Goal: Task Accomplishment & Management: Complete application form

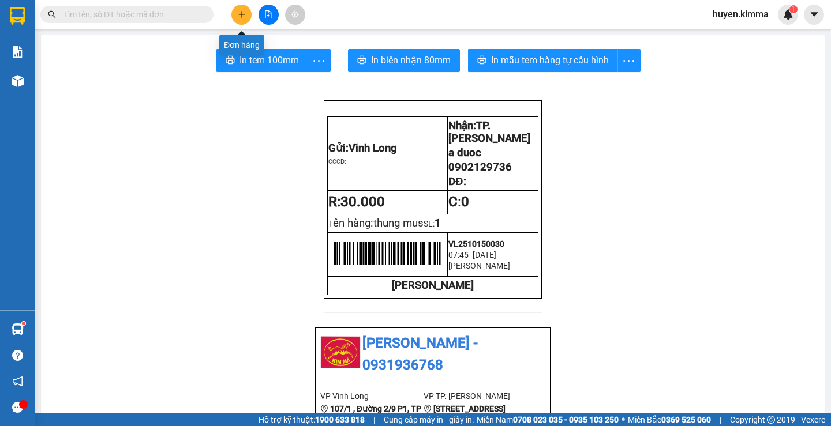
click at [237, 10] on button at bounding box center [241, 15] width 20 height 20
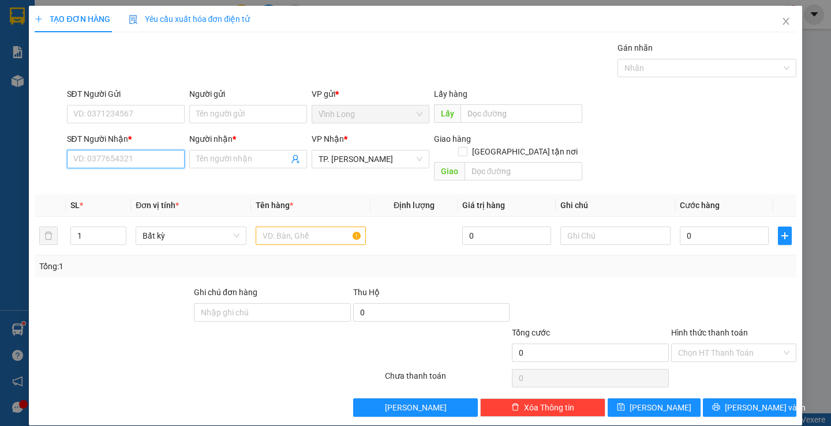
click at [95, 158] on input "SĐT Người Nhận *" at bounding box center [126, 159] width 118 height 18
type input "0946160522"
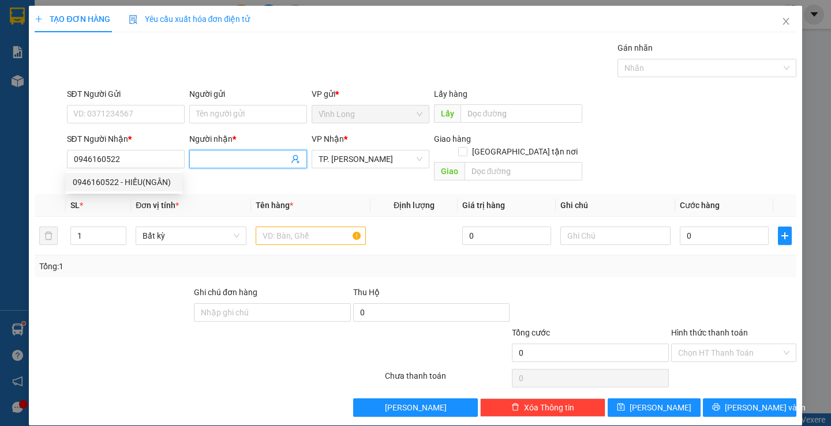
click at [243, 159] on input "Người nhận *" at bounding box center [242, 159] width 92 height 13
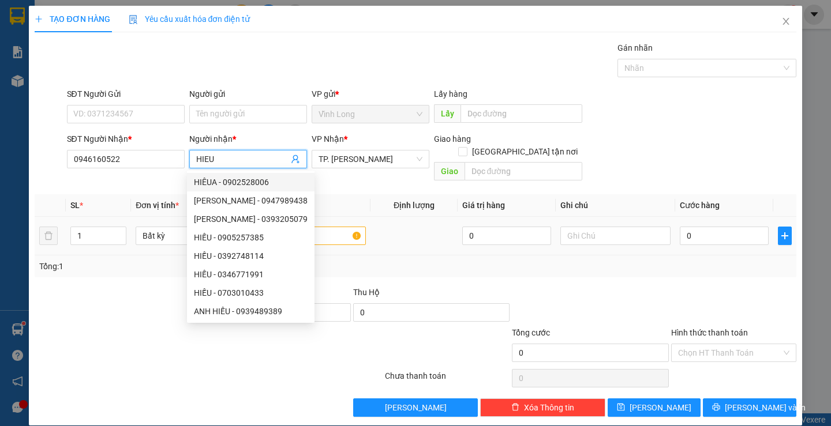
type input "HIEU"
click at [343, 227] on input "text" at bounding box center [311, 236] width 110 height 18
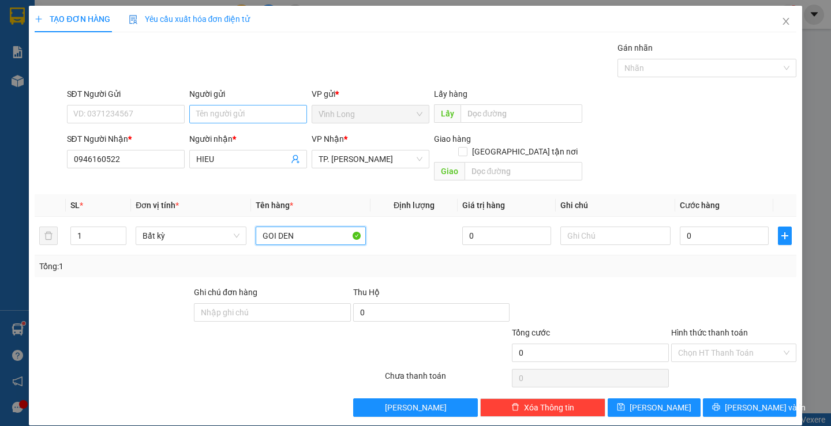
type input "GOI DEN"
click at [209, 113] on input "Người gửi" at bounding box center [248, 114] width 118 height 18
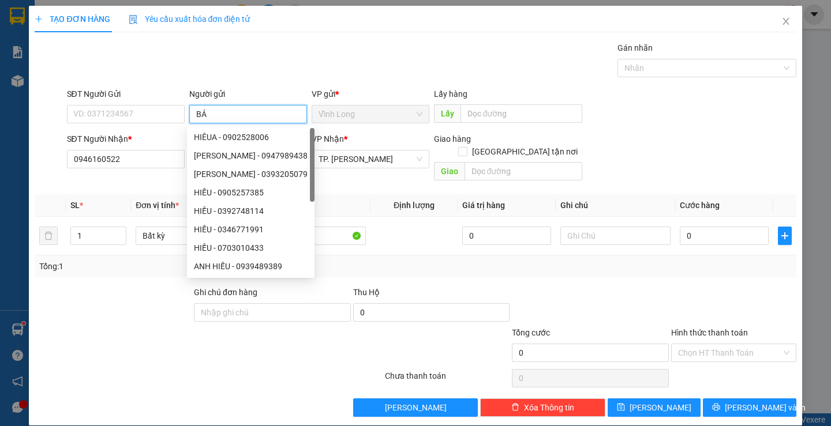
type input "BÁN"
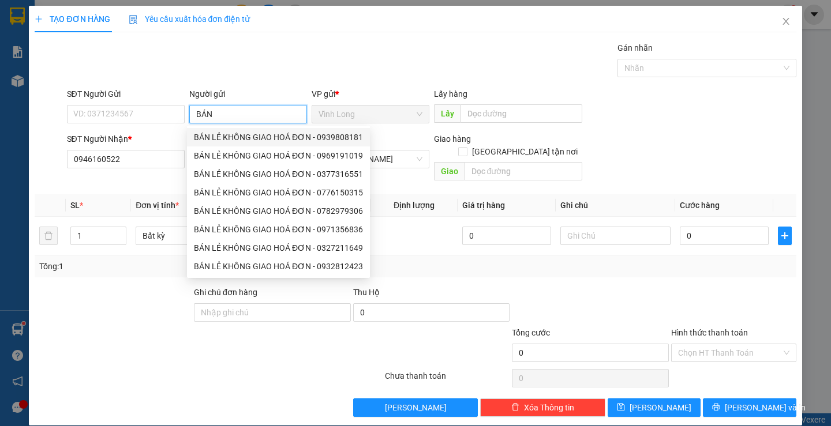
click at [211, 137] on div "BÁN LẺ KHÔNG GIAO HOÁ ĐƠN - 0939808181" at bounding box center [278, 137] width 169 height 13
type input "0939808181"
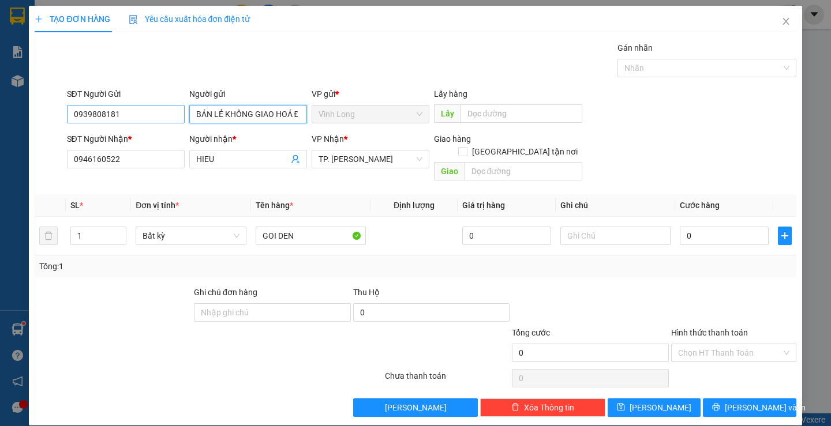
type input "BÁN LẺ KHÔNG GIAO HOÁ ĐƠN"
click at [134, 117] on input "0939808181" at bounding box center [126, 114] width 118 height 18
type input "0"
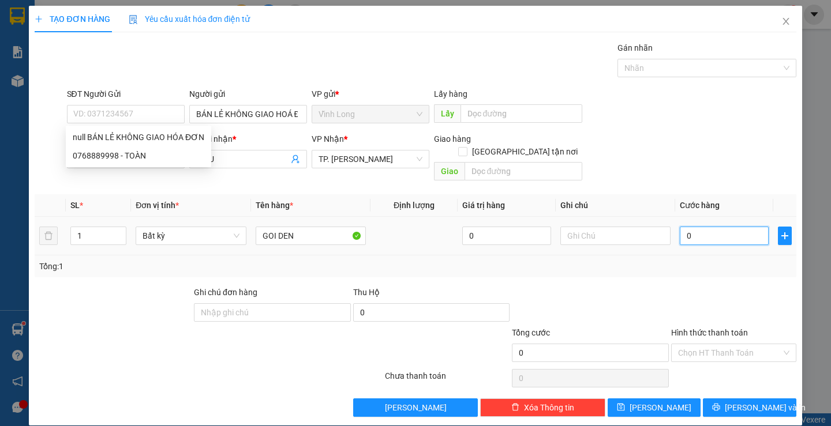
click at [699, 227] on input "0" at bounding box center [724, 236] width 89 height 18
type input "2"
type input "20"
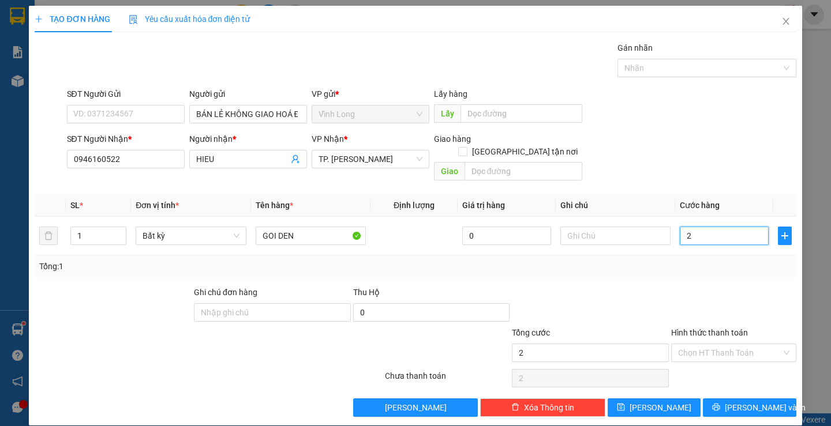
type input "20"
type input "20.000"
click at [699, 328] on label "Hình thức thanh toán" at bounding box center [709, 332] width 77 height 9
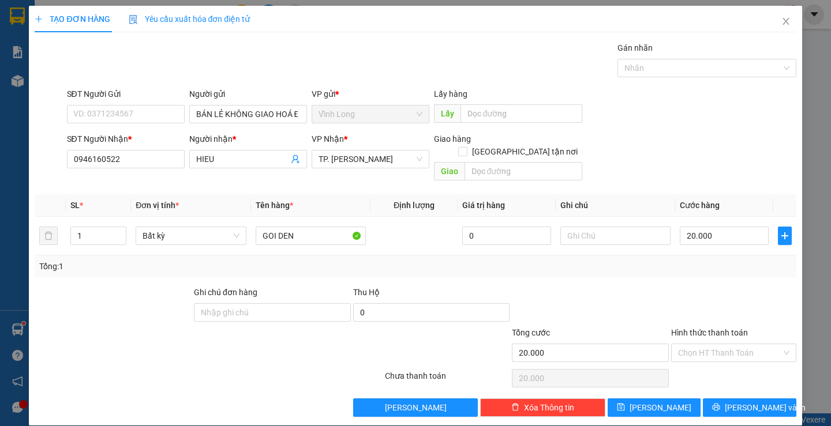
click at [699, 345] on input "Hình thức thanh toán" at bounding box center [729, 353] width 103 height 17
click at [700, 365] on div "Tại văn phòng" at bounding box center [727, 363] width 110 height 13
type input "0"
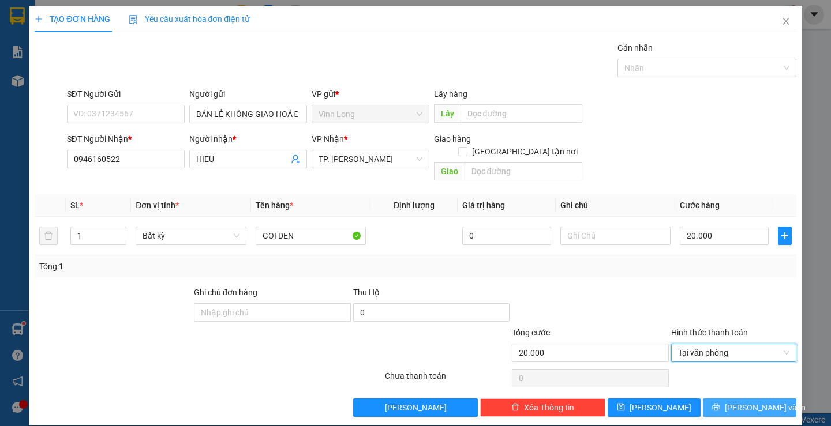
click at [718, 399] on button "[PERSON_NAME] và In" at bounding box center [749, 408] width 93 height 18
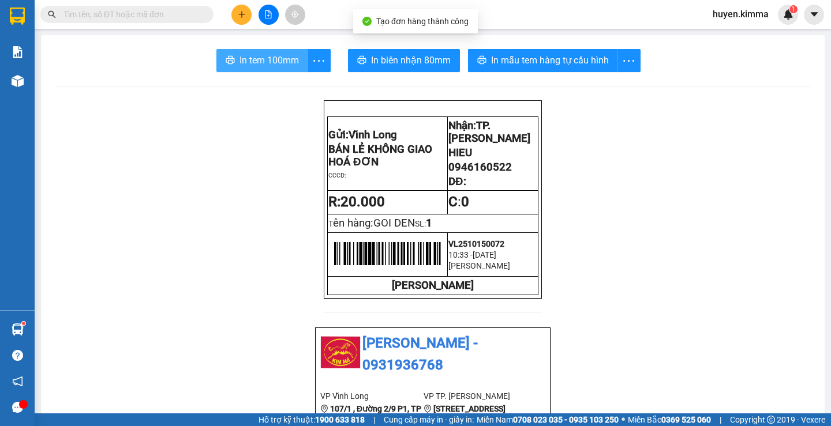
click at [242, 58] on span "In tem 100mm" at bounding box center [268, 60] width 59 height 14
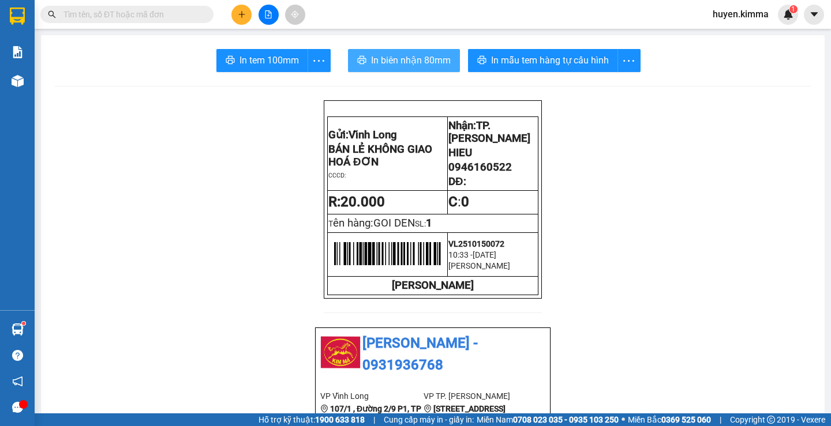
click at [398, 61] on span "In biên nhận 80mm" at bounding box center [411, 60] width 80 height 14
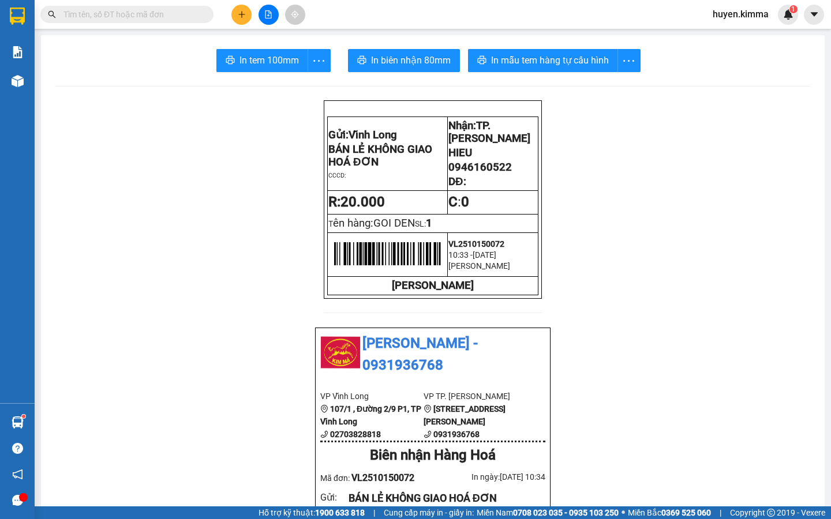
drag, startPoint x: 579, startPoint y: 179, endPoint x: 699, endPoint y: 205, distance: 122.8
click at [518, 16] on div "Kết quả tìm kiếm ( 0 ) Bộ lọc No Data huyen.kimma 1" at bounding box center [415, 14] width 831 height 29
drag, startPoint x: 828, startPoint y: 0, endPoint x: 784, endPoint y: 0, distance: 44.4
click at [784, 0] on div "Kết quả tìm kiếm ( 0 ) Bộ lọc No Data huyen.kimma 1" at bounding box center [415, 14] width 831 height 29
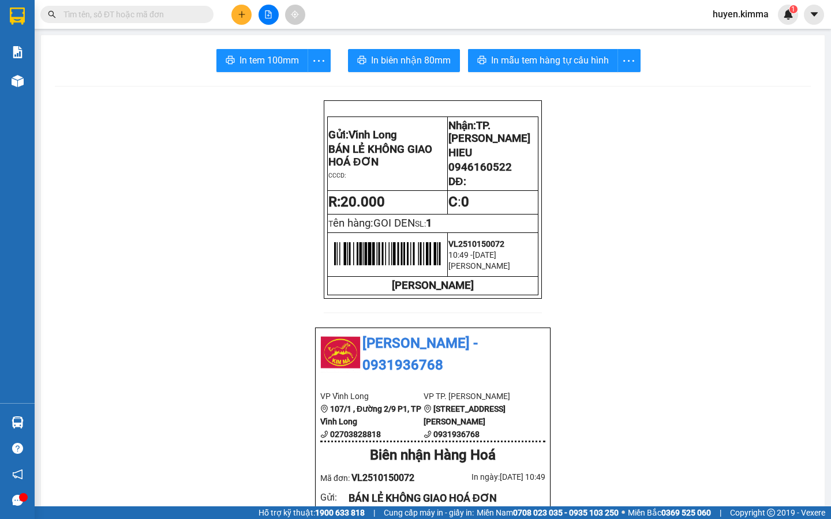
click at [830, 519] on footer "Hỗ trợ kỹ thuật: 1900 633 818 | Cung cấp máy in - giấy in: Miền Nam 0708 023 03…" at bounding box center [415, 513] width 831 height 13
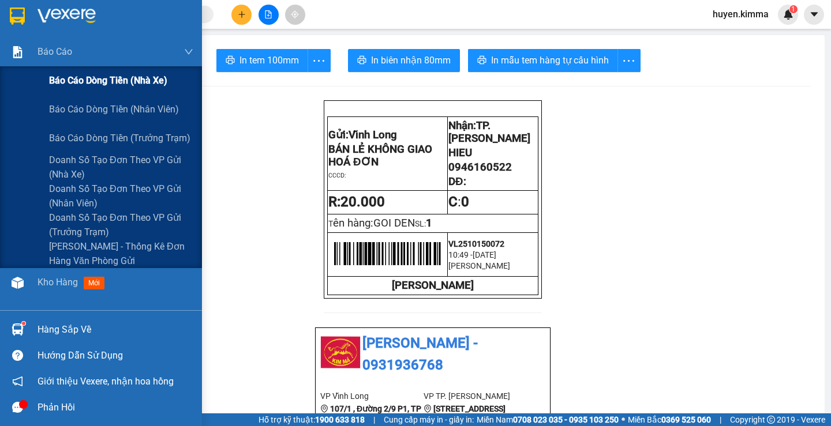
click at [93, 83] on span "Báo cáo dòng tiền (nhà xe)" at bounding box center [108, 80] width 118 height 14
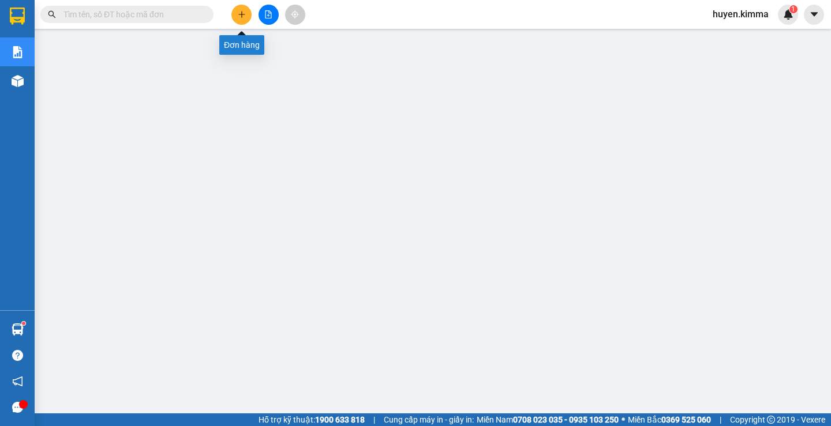
click at [243, 14] on icon "plus" at bounding box center [241, 14] width 6 height 1
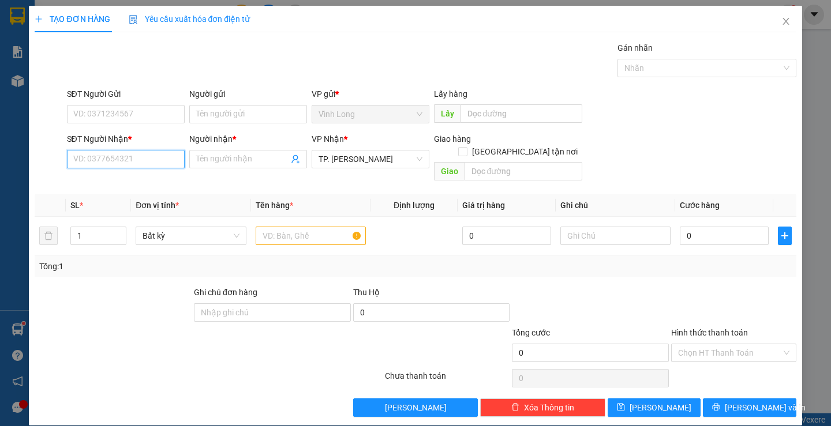
drag, startPoint x: 130, startPoint y: 166, endPoint x: 130, endPoint y: 155, distance: 11.6
click at [130, 162] on input "SĐT Người Nhận *" at bounding box center [126, 159] width 118 height 18
type input "0372207878"
click at [135, 190] on div "0372207878 - C TUYỀN" at bounding box center [124, 182] width 117 height 18
type input "C TUYỀN"
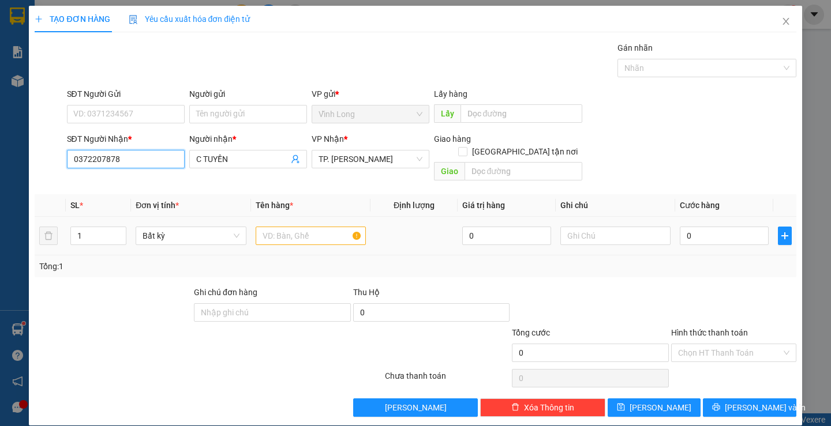
type input "0372207878"
click at [265, 227] on input "text" at bounding box center [311, 236] width 110 height 18
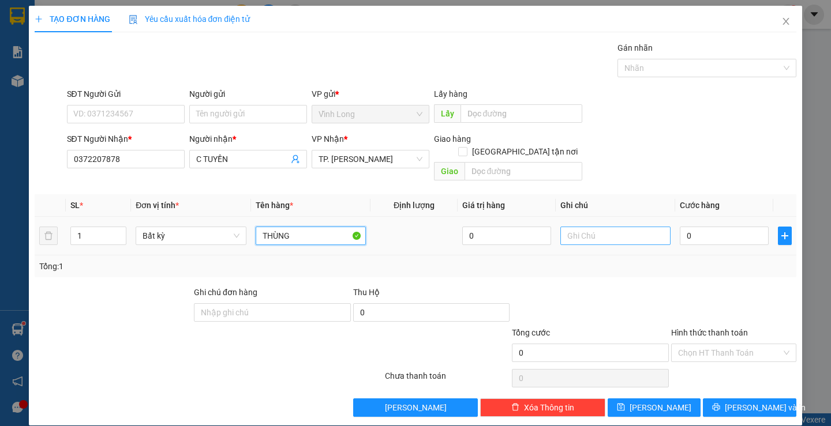
type input "THÙNG"
click at [623, 227] on input "text" at bounding box center [615, 236] width 110 height 18
type input "H"
click at [710, 229] on input "0" at bounding box center [724, 236] width 89 height 18
type input "5"
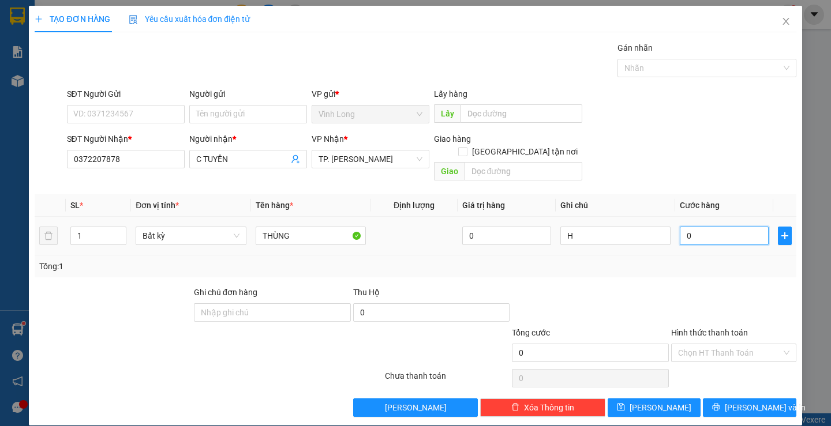
type input "5"
type input "50"
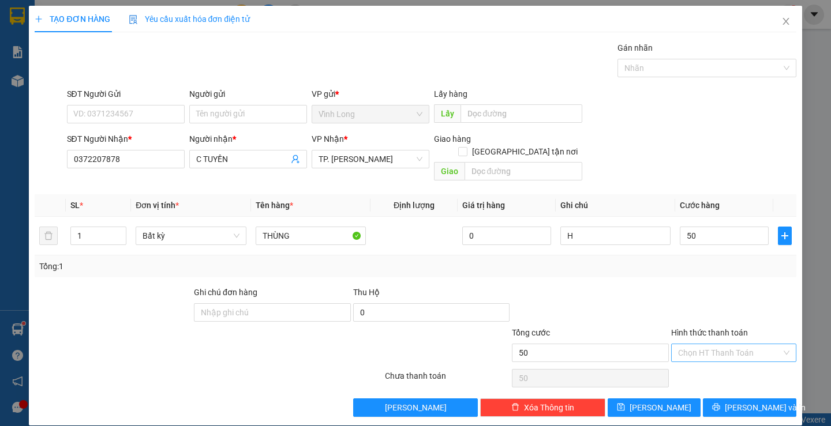
type input "50.000"
click at [705, 345] on input "Hình thức thanh toán" at bounding box center [729, 353] width 103 height 17
click at [709, 371] on div "Tại văn phòng" at bounding box center [726, 363] width 123 height 18
type input "0"
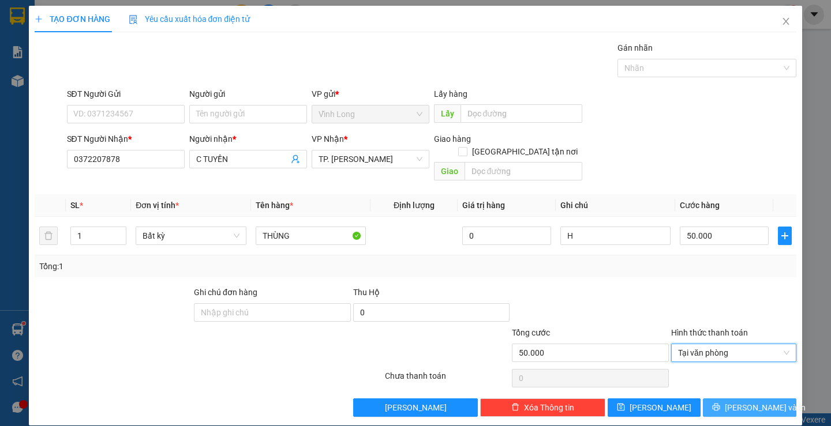
click at [743, 402] on span "[PERSON_NAME] và In" at bounding box center [765, 408] width 81 height 13
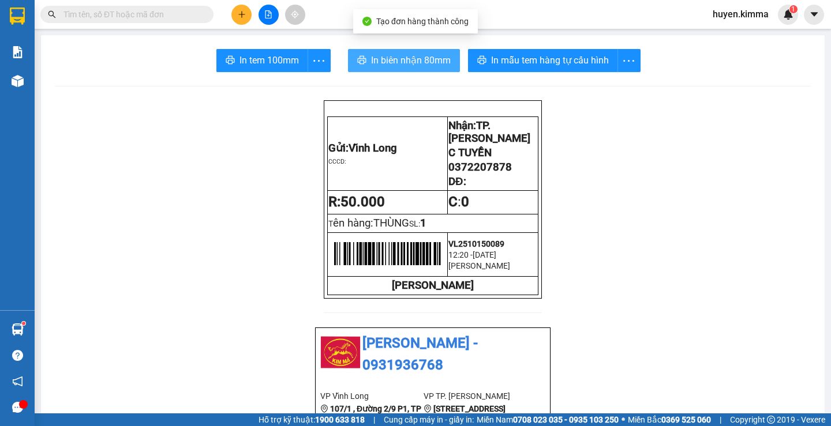
click at [394, 63] on span "In biên nhận 80mm" at bounding box center [411, 60] width 80 height 14
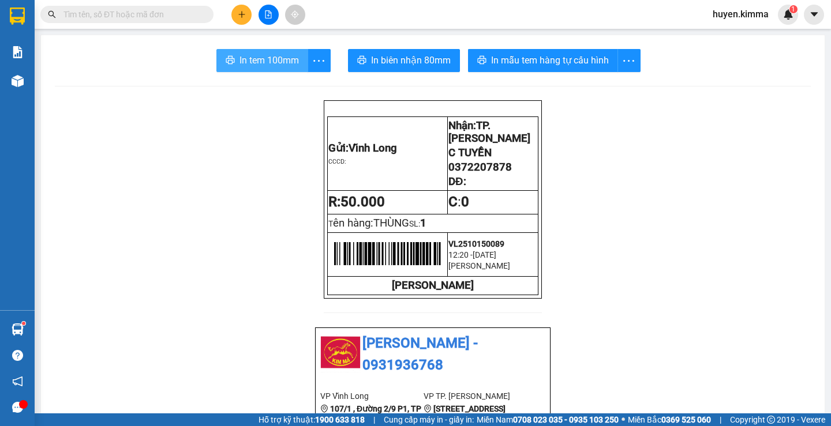
click at [264, 63] on span "In tem 100mm" at bounding box center [268, 60] width 59 height 14
click at [243, 14] on icon "plus" at bounding box center [241, 14] width 6 height 1
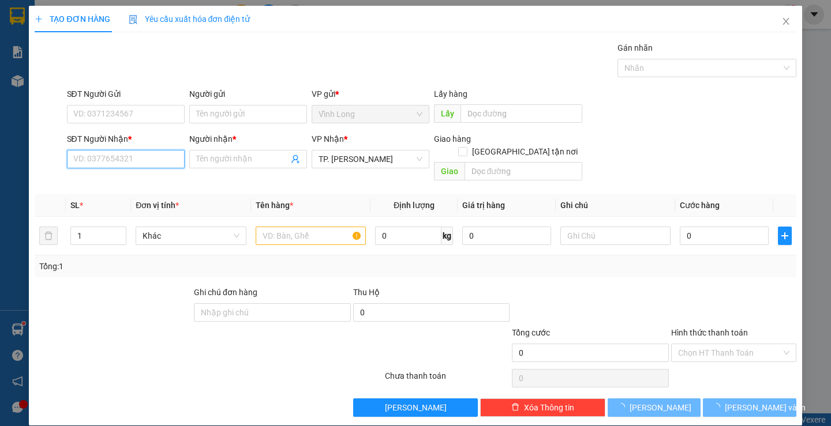
click at [169, 166] on input "SĐT Người Nhận *" at bounding box center [126, 159] width 118 height 18
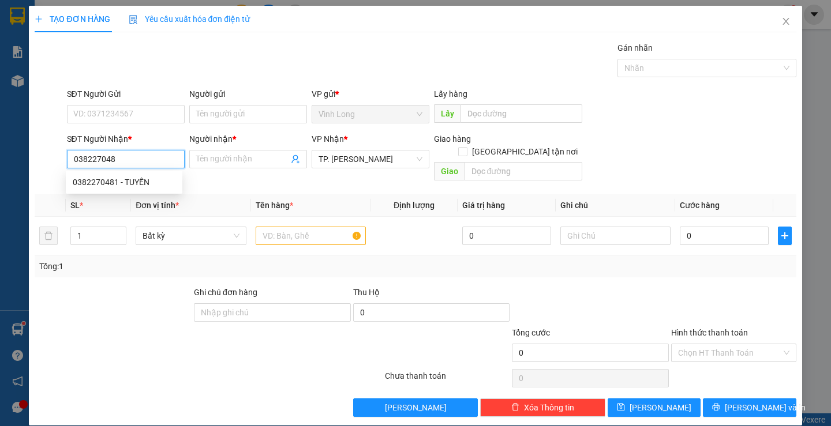
type input "0382270481"
click at [140, 179] on div "0382270481 - TUYỀN" at bounding box center [124, 182] width 103 height 13
type input "TUYỀN"
type input "0382270481"
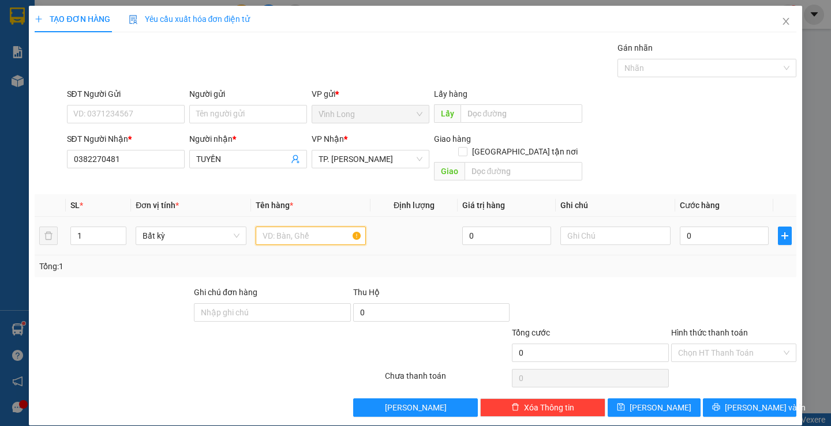
click at [290, 227] on input "text" at bounding box center [311, 236] width 110 height 18
type input "BAO GẠO"
click at [585, 227] on input "text" at bounding box center [615, 236] width 110 height 18
type input "H"
click at [706, 227] on input "0" at bounding box center [724, 236] width 89 height 18
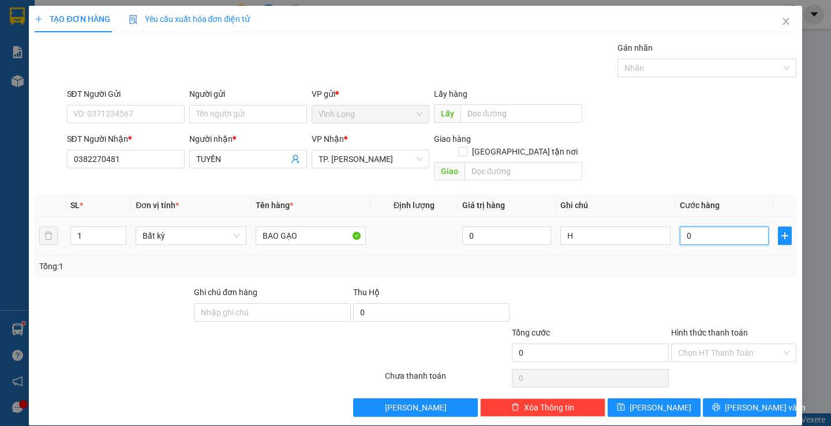
type input "5"
type input "50"
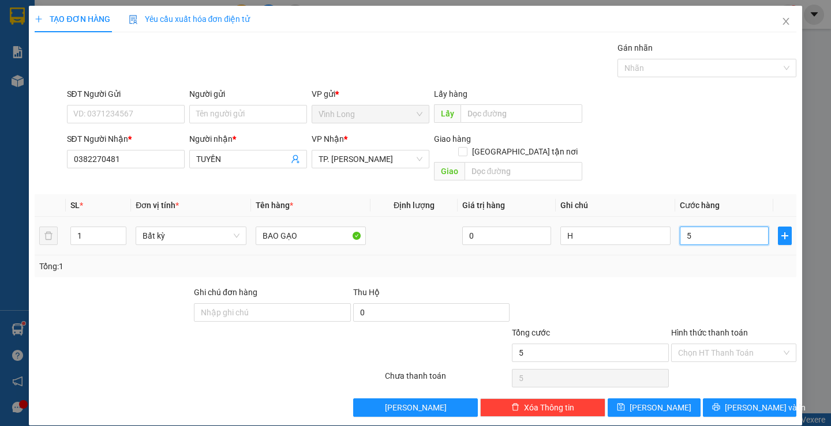
type input "50"
type input "50.000"
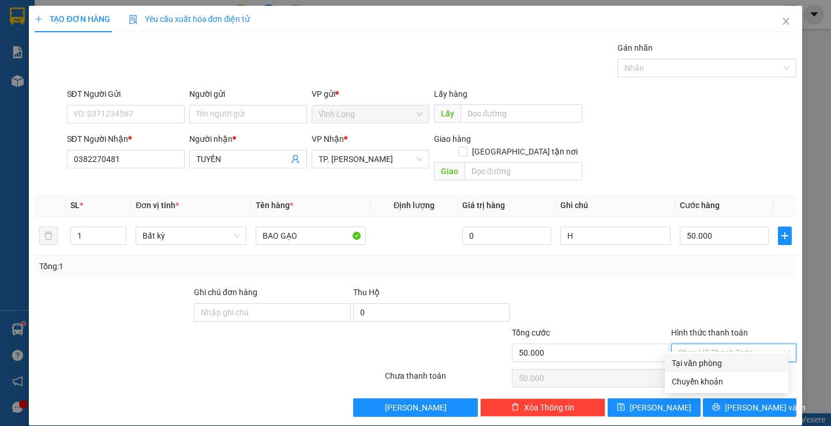
click at [721, 345] on input "Hình thức thanh toán" at bounding box center [729, 353] width 103 height 17
click at [720, 367] on div "Tại văn phòng" at bounding box center [727, 363] width 110 height 13
type input "0"
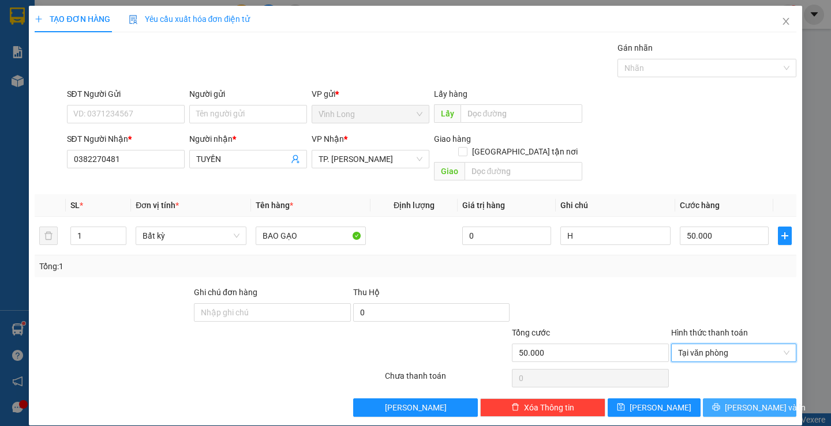
drag, startPoint x: 730, startPoint y: 399, endPoint x: 734, endPoint y: 391, distance: 9.0
click at [730, 399] on button "[PERSON_NAME] và In" at bounding box center [749, 408] width 93 height 18
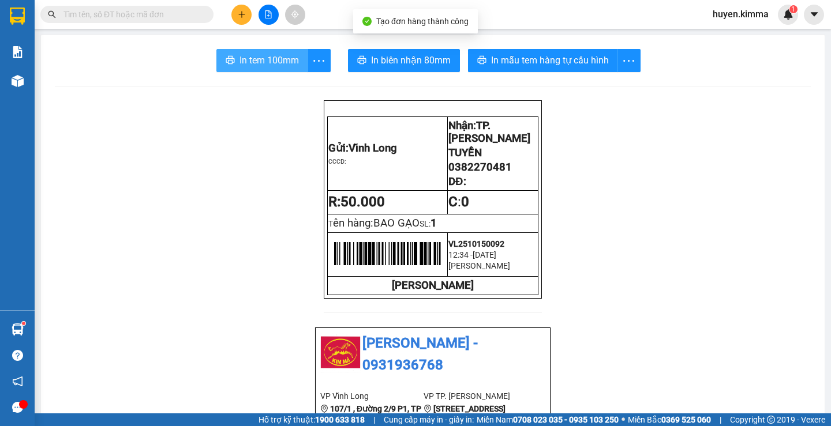
click at [260, 62] on span "In tem 100mm" at bounding box center [268, 60] width 59 height 14
